Goal: Check status: Check status

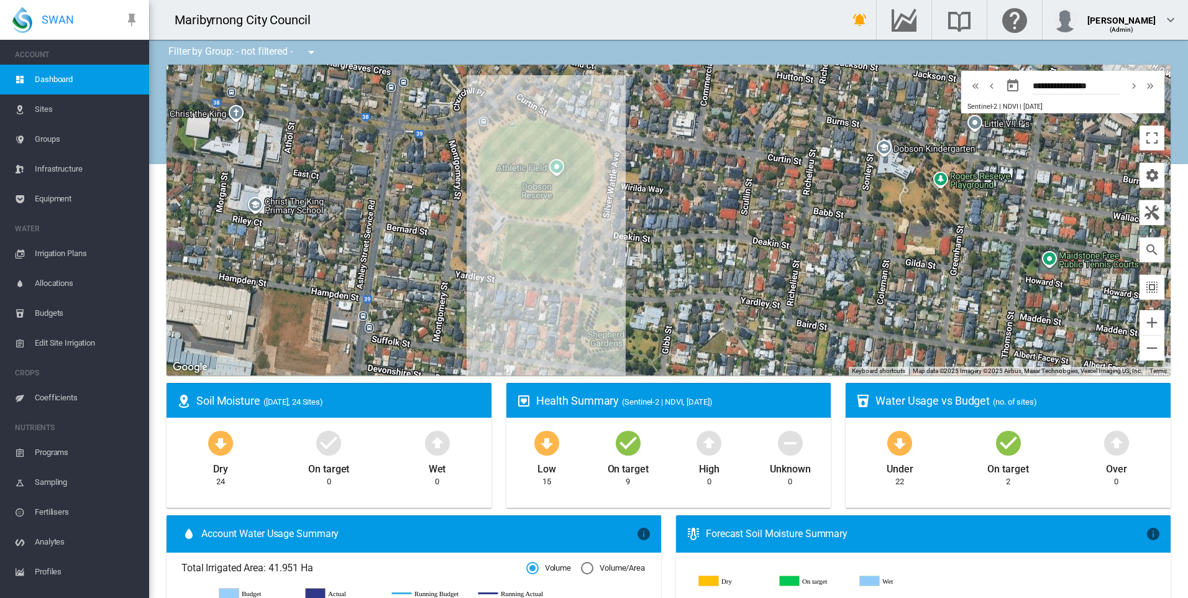
click at [46, 76] on span "Dashboard" at bounding box center [87, 80] width 104 height 30
click at [69, 253] on span "Irrigation Plans" at bounding box center [87, 254] width 104 height 30
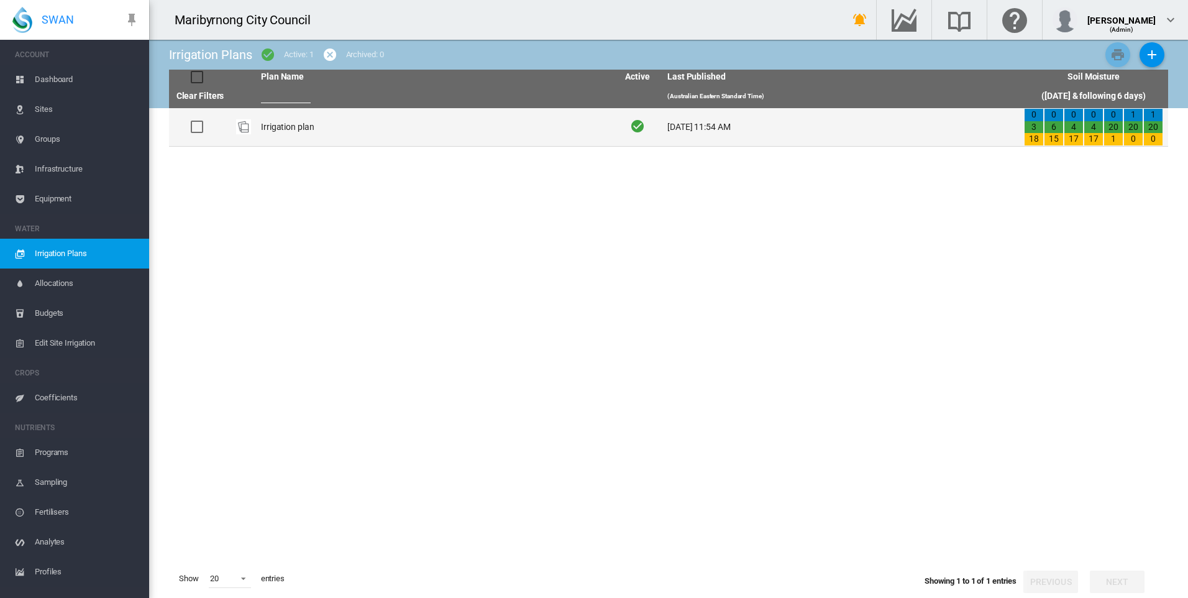
click at [309, 123] on td "Irrigation plan" at bounding box center [434, 127] width 357 height 38
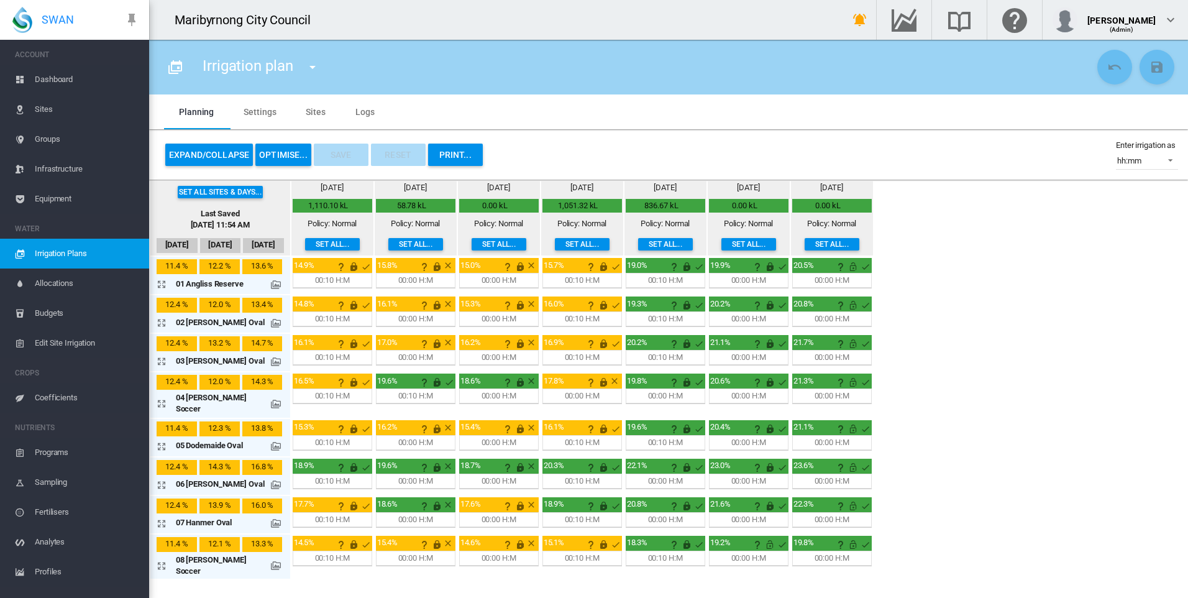
click at [88, 77] on span "Dashboard" at bounding box center [87, 80] width 104 height 30
